Goal: Task Accomplishment & Management: Complete application form

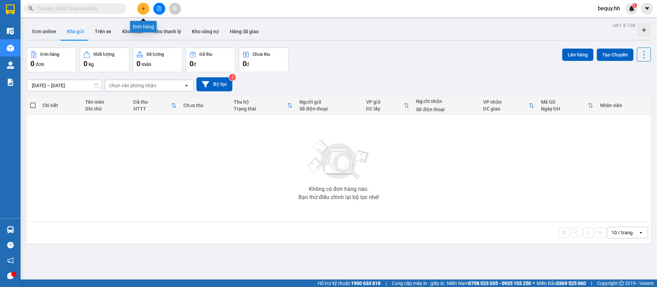
click at [143, 7] on icon "plus" at bounding box center [143, 8] width 5 height 5
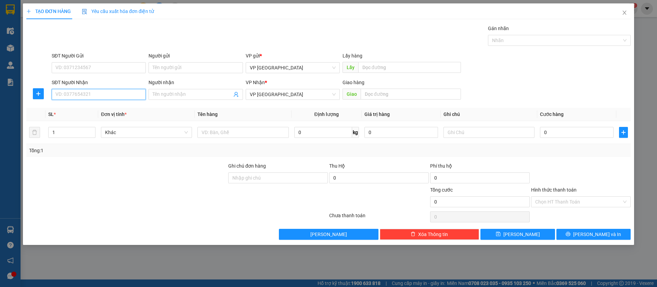
click at [105, 93] on input "SĐT Người Nhận" at bounding box center [99, 94] width 94 height 11
type input "0985435735"
click at [105, 105] on div "0985435735" at bounding box center [99, 108] width 86 height 8
type input "nha khoa thanh luong"
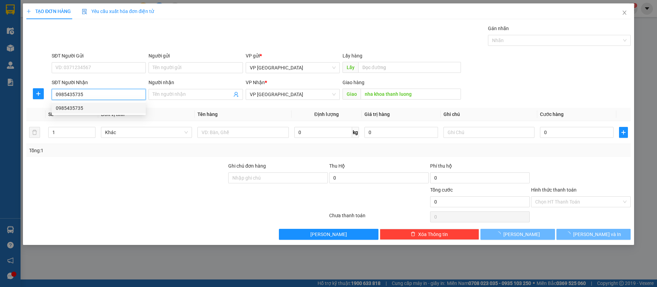
type input "30.000"
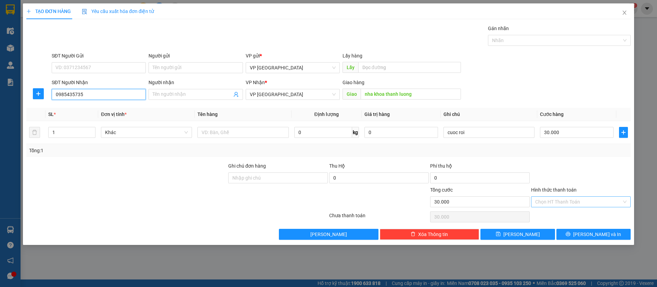
type input "0985435735"
click at [610, 198] on input "Hình thức thanh toán" at bounding box center [578, 202] width 87 height 10
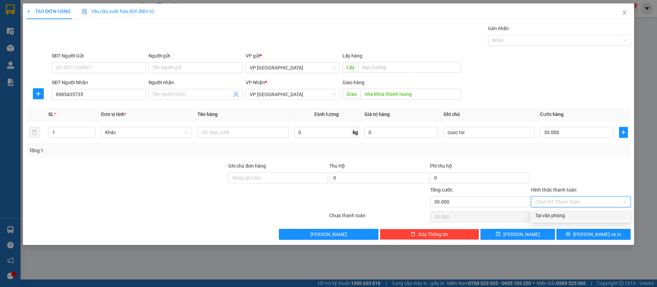
click at [579, 214] on div "Tại văn phòng" at bounding box center [580, 216] width 91 height 8
type input "0"
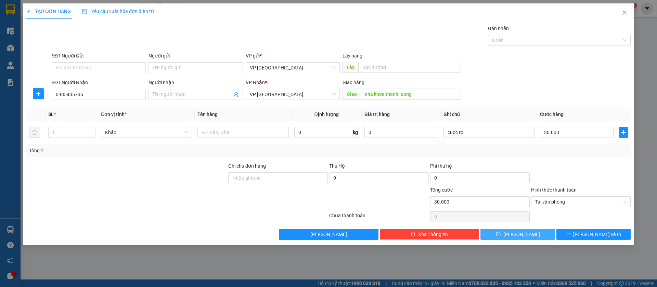
click at [537, 235] on button "[PERSON_NAME]" at bounding box center [517, 234] width 74 height 11
type input "0"
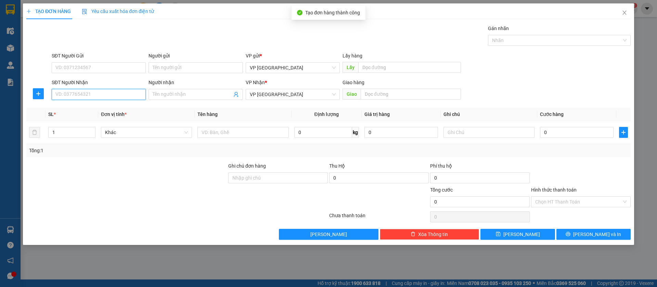
click at [127, 94] on input "SĐT Người Nhận" at bounding box center [99, 94] width 94 height 11
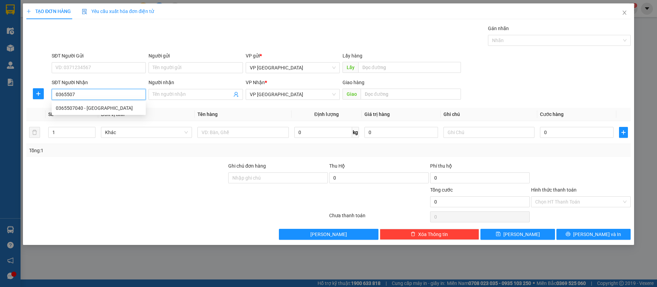
click at [132, 110] on div "0365507040 - [GEOGRAPHIC_DATA]" at bounding box center [99, 108] width 86 height 8
type input "0365507040"
type input "[GEOGRAPHIC_DATA]"
type input "60.000"
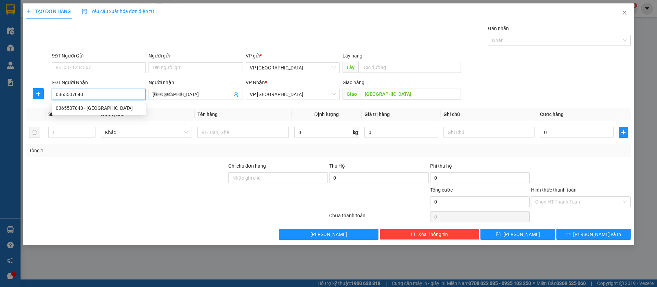
type input "60.000"
type input "0365507040"
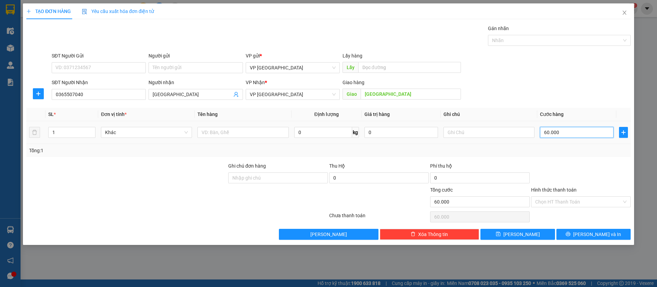
click at [552, 129] on input "60.000" at bounding box center [577, 132] width 74 height 11
click at [554, 130] on input "60.000" at bounding box center [577, 132] width 74 height 11
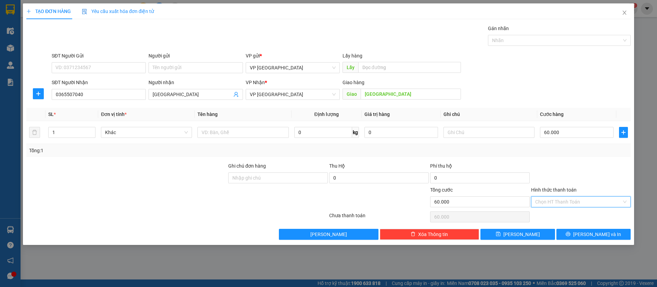
click at [614, 200] on input "Hình thức thanh toán" at bounding box center [578, 202] width 87 height 10
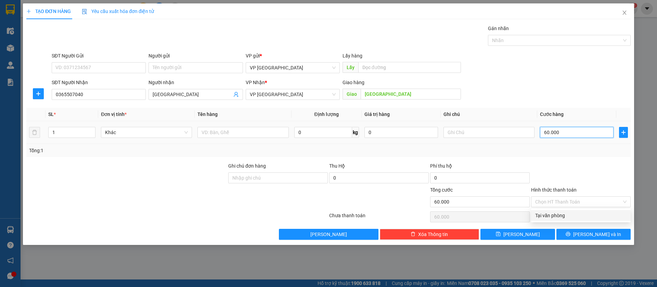
click at [563, 135] on input "60.000" at bounding box center [577, 132] width 74 height 11
type input "5"
type input "50"
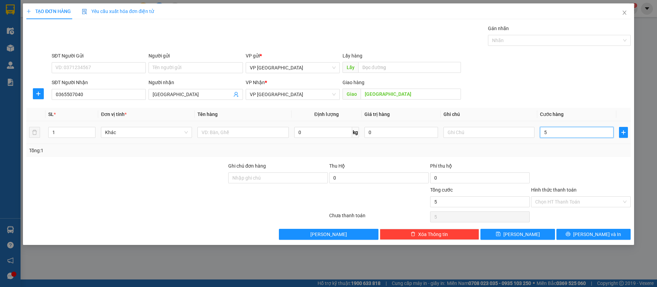
type input "50"
type input "500"
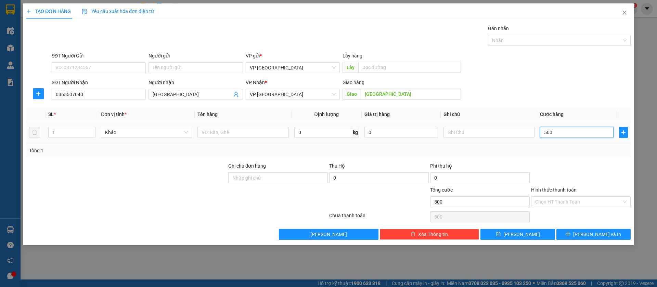
type input "5.000"
type input "50.000"
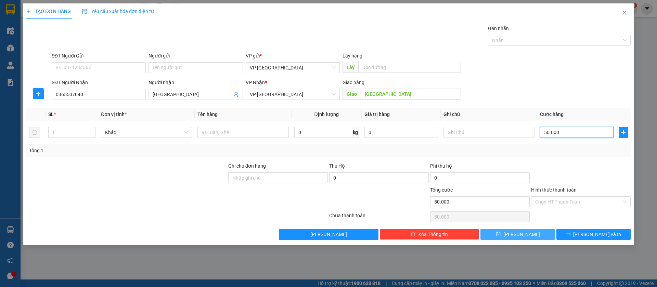
type input "50.000"
click at [530, 230] on button "[PERSON_NAME]" at bounding box center [517, 234] width 74 height 11
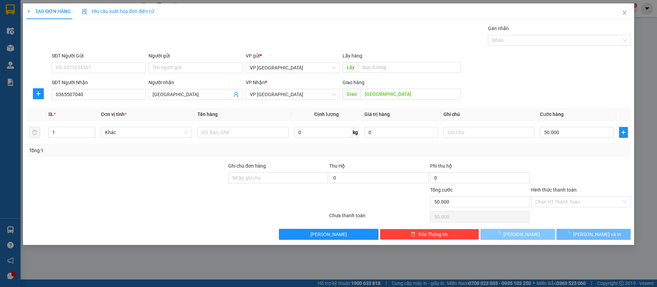
type input "0"
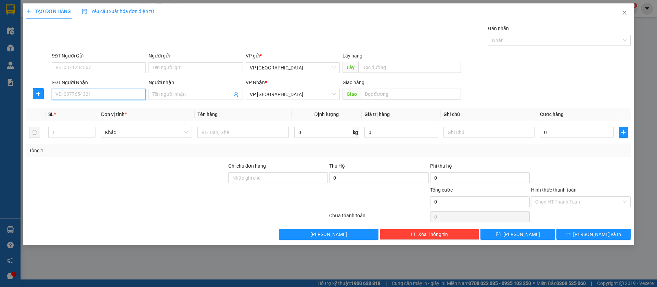
click at [125, 93] on input "SĐT Người Nhận" at bounding box center [99, 94] width 94 height 11
click at [620, 13] on span "Close" at bounding box center [624, 12] width 19 height 19
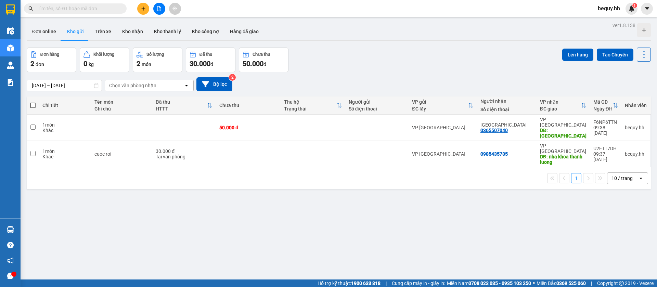
click at [37, 105] on th at bounding box center [33, 105] width 12 height 18
click at [34, 103] on span at bounding box center [32, 105] width 5 height 5
click at [33, 102] on input "checkbox" at bounding box center [33, 102] width 0 height 0
checkbox input "true"
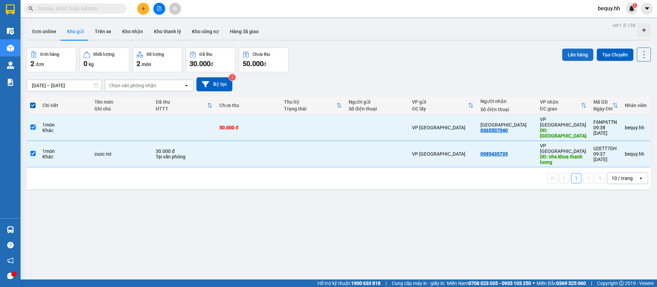
click at [567, 55] on button "Lên hàng" at bounding box center [577, 55] width 31 height 12
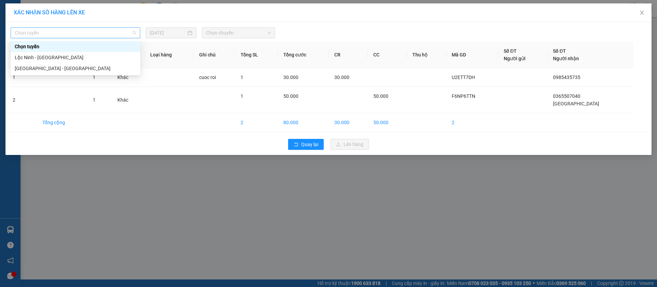
click at [87, 32] on span "Chọn tuyến" at bounding box center [75, 33] width 121 height 10
click at [69, 69] on div "[GEOGRAPHIC_DATA] - [GEOGRAPHIC_DATA]" at bounding box center [75, 69] width 121 height 8
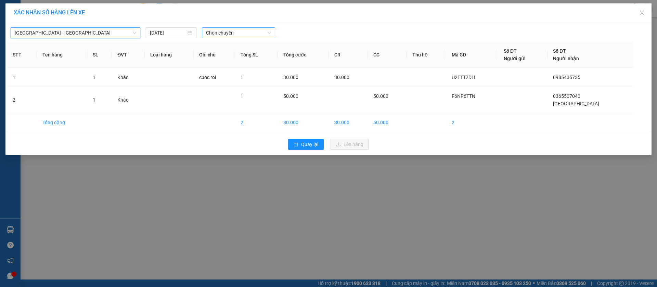
click at [254, 29] on span "Chọn chuyến" at bounding box center [238, 33] width 65 height 10
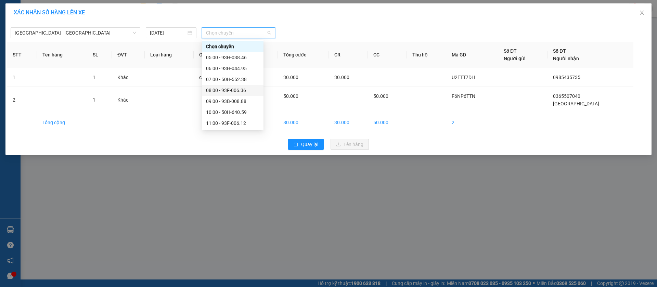
click at [244, 87] on div "08:00 - 93F-006.36" at bounding box center [232, 91] width 53 height 8
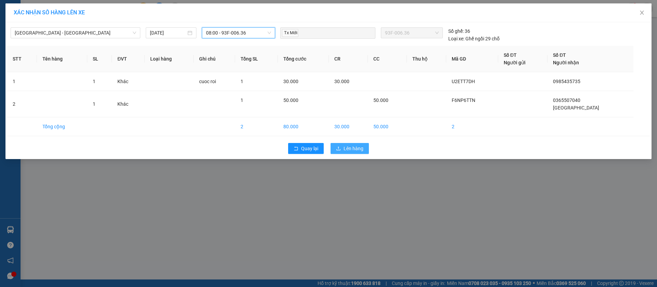
click at [355, 146] on span "Lên hàng" at bounding box center [353, 149] width 20 height 8
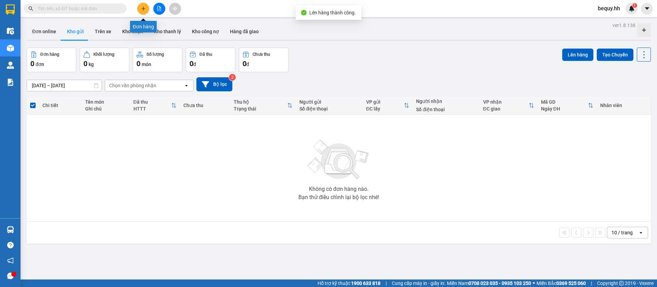
click at [144, 8] on icon "plus" at bounding box center [143, 8] width 4 height 0
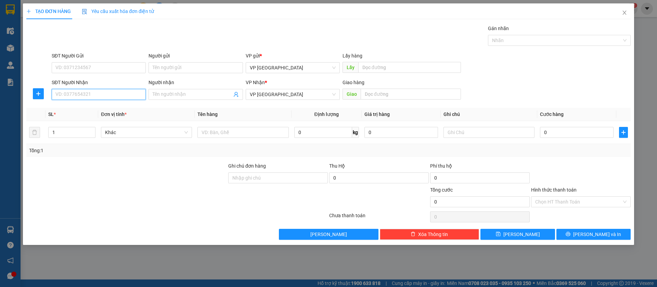
click at [104, 92] on input "SĐT Người Nhận" at bounding box center [99, 94] width 94 height 11
click at [177, 96] on input "Người nhận" at bounding box center [192, 95] width 79 height 8
type input "trang 8"
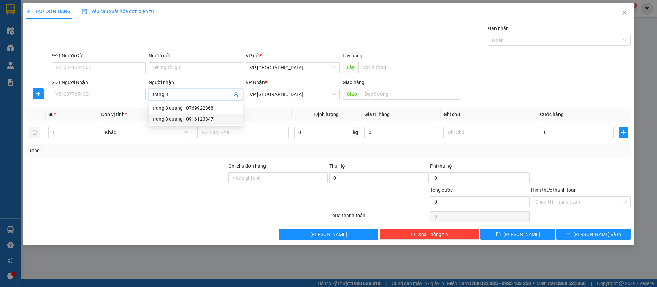
click at [200, 119] on div "trang 8 quang - 0916123347" at bounding box center [196, 119] width 86 height 8
type input "0916123347"
type input "trang 8 quang"
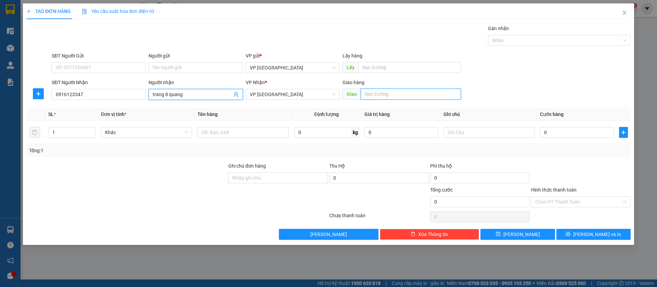
click at [418, 95] on input "text" at bounding box center [410, 94] width 100 height 11
type input "trang 8 quang"
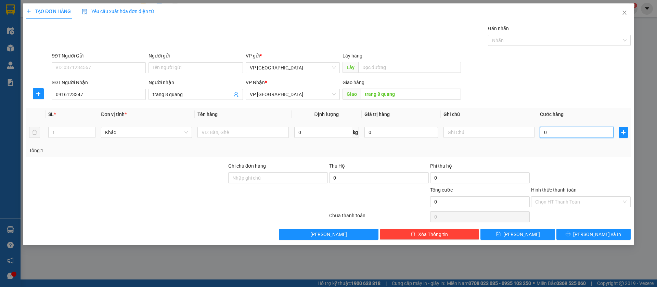
click at [586, 129] on input "0" at bounding box center [577, 132] width 74 height 11
type input "8"
type input "8-"
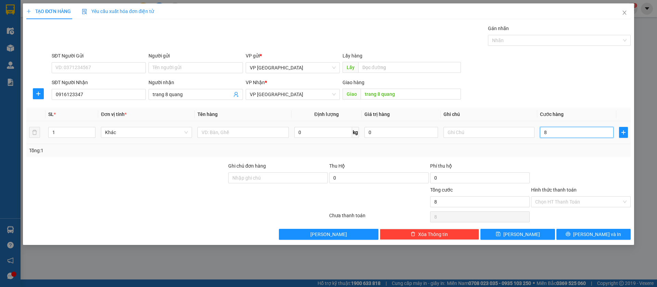
type input "0"
type input "8"
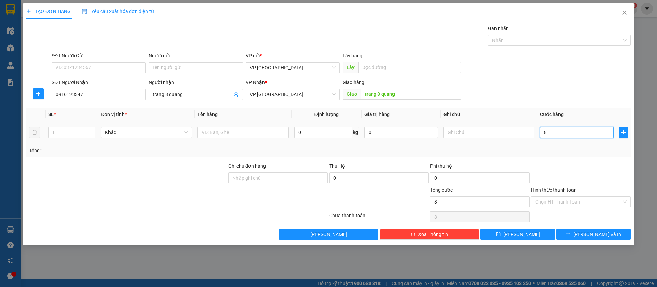
type input "80"
type input "800"
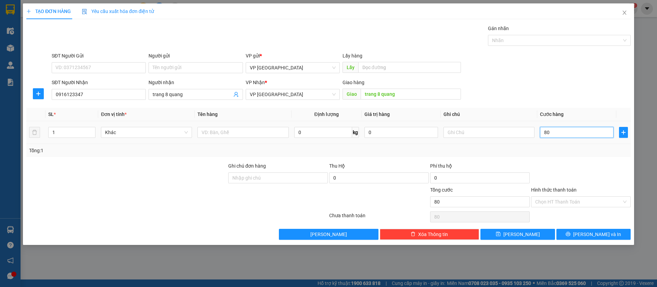
type input "800"
type input "8.000"
type input "80.000"
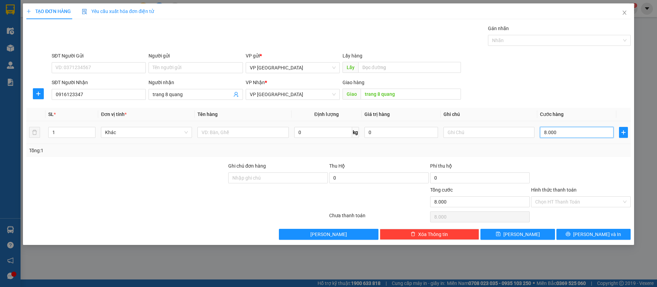
type input "80.000"
click at [509, 133] on input "text" at bounding box center [488, 132] width 91 height 11
type input "2k"
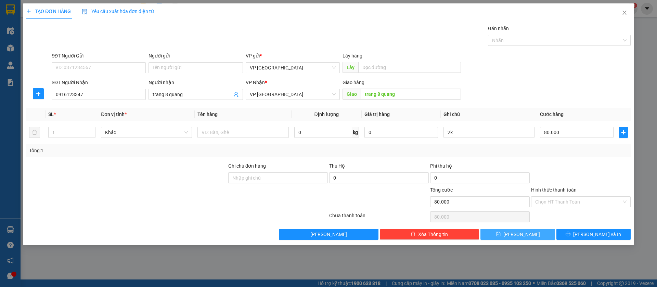
click at [519, 232] on span "[PERSON_NAME]" at bounding box center [521, 234] width 37 height 8
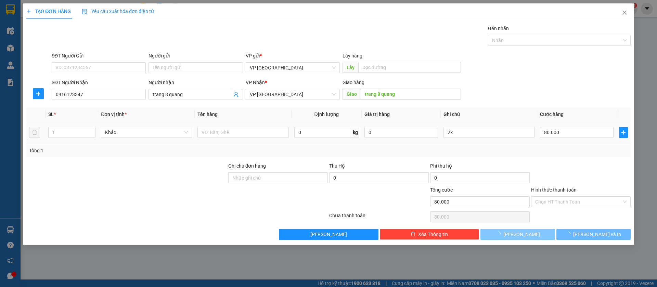
type input "0"
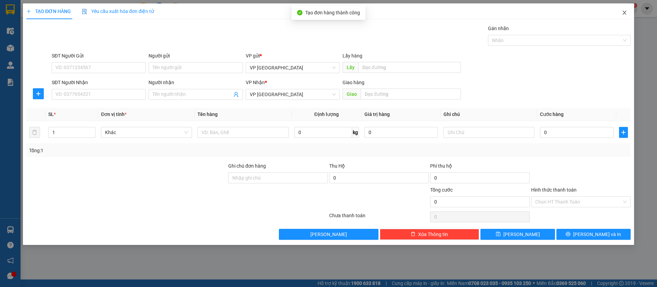
click at [624, 10] on icon "close" at bounding box center [623, 12] width 5 height 5
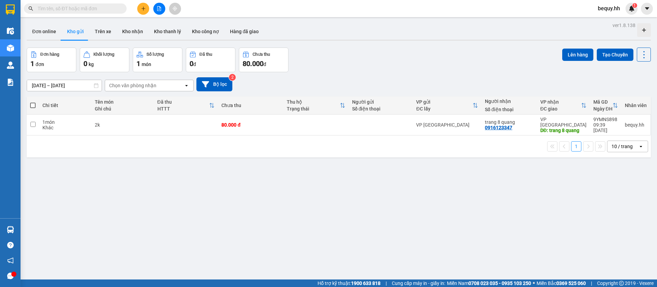
click at [34, 105] on span at bounding box center [32, 105] width 5 height 5
click at [33, 102] on input "checkbox" at bounding box center [33, 102] width 0 height 0
checkbox input "true"
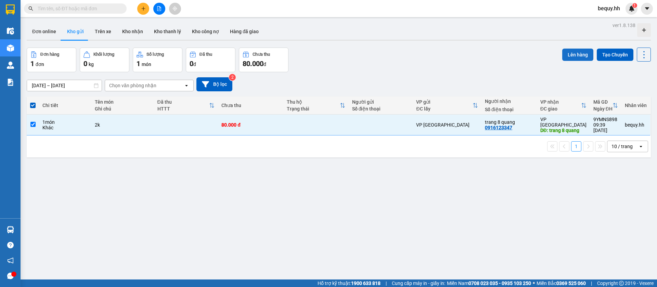
click at [562, 54] on button "Lên hàng" at bounding box center [577, 55] width 31 height 12
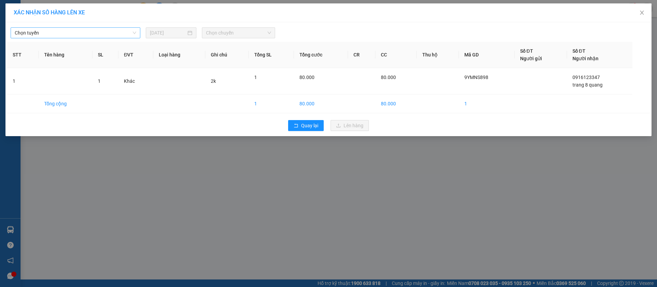
click at [108, 31] on span "Chọn tuyến" at bounding box center [75, 33] width 121 height 10
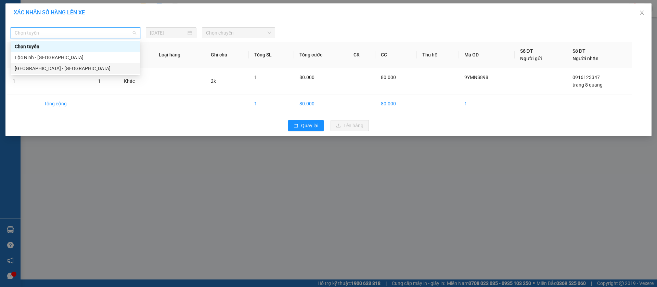
click at [69, 68] on div "[GEOGRAPHIC_DATA] - [GEOGRAPHIC_DATA]" at bounding box center [75, 69] width 121 height 8
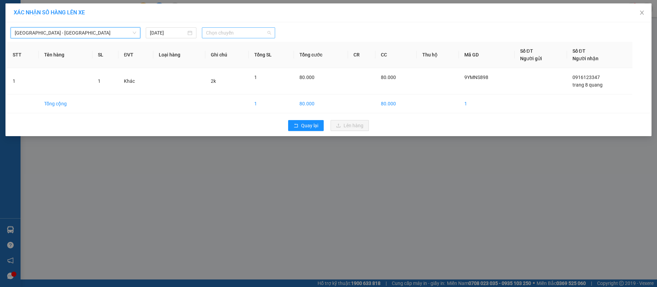
click at [252, 32] on span "Chọn chuyến" at bounding box center [238, 33] width 65 height 10
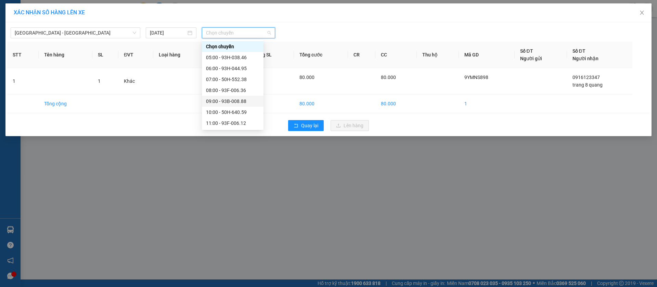
click at [248, 100] on div "09:00 - 93B-008.88" at bounding box center [232, 101] width 53 height 8
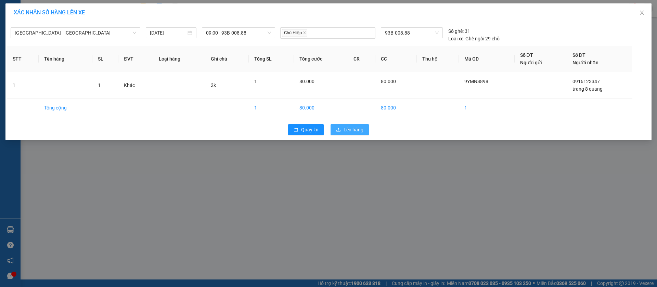
click at [341, 128] on button "Lên hàng" at bounding box center [349, 129] width 38 height 11
